Goal: Task Accomplishment & Management: Use online tool/utility

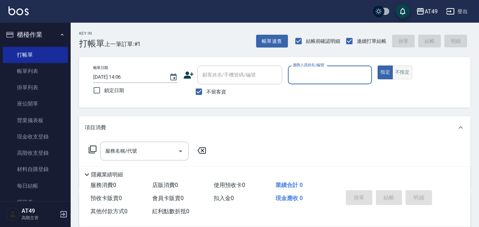
click at [408, 77] on button "不指定" at bounding box center [403, 72] width 20 height 14
click at [316, 72] on input "服務人員姓名/編號" at bounding box center [330, 75] width 78 height 12
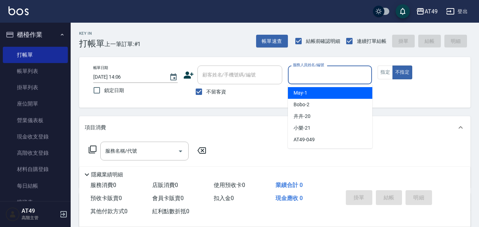
click at [309, 72] on input "服務人員姓名/編號" at bounding box center [330, 75] width 78 height 12
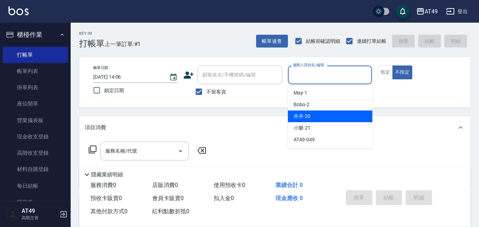
click at [297, 115] on span "卉卉 -20" at bounding box center [302, 115] width 17 height 7
type input "卉卉-20"
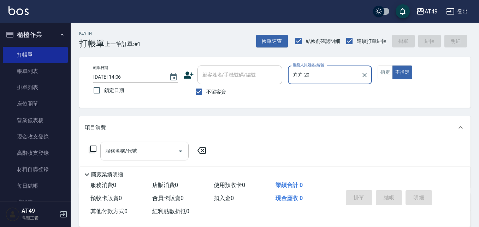
click at [131, 148] on div "服務名稱/代號 服務名稱/代號" at bounding box center [144, 150] width 88 height 19
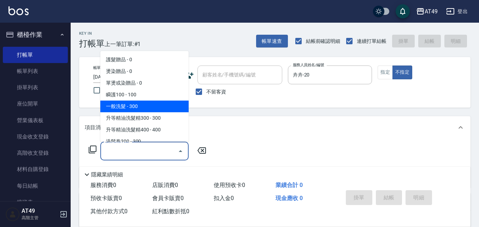
click at [124, 102] on span "一般洗髮 - 300" at bounding box center [144, 106] width 88 height 12
type input "一般洗髮(101)"
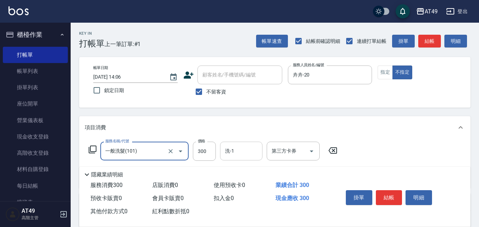
click at [243, 148] on input "洗-1" at bounding box center [241, 151] width 36 height 12
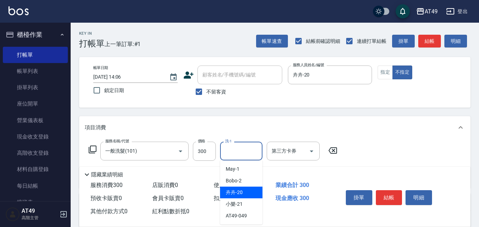
click at [248, 195] on div "卉卉 -20" at bounding box center [241, 192] width 42 height 12
type input "卉卉-20"
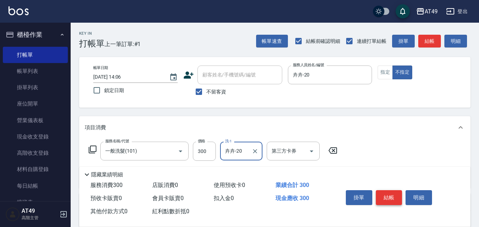
click at [386, 191] on button "結帳" at bounding box center [389, 197] width 27 height 15
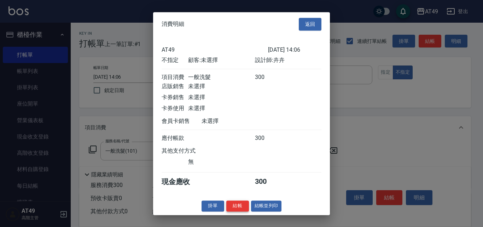
click at [241, 211] on button "結帳" at bounding box center [237, 205] width 23 height 11
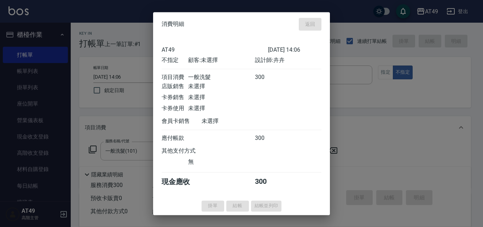
type input "[DATE] 15:48"
